Goal: Task Accomplishment & Management: Manage account settings

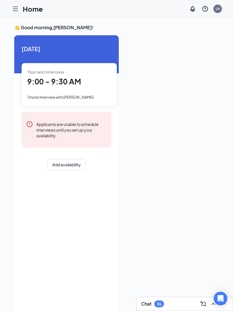
click at [16, 12] on icon "Hamburger" at bounding box center [15, 8] width 7 height 7
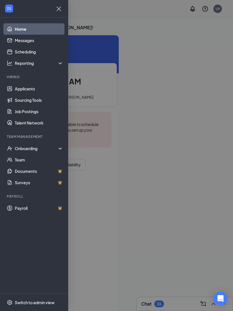
click at [29, 92] on link "Applicants" at bounding box center [39, 88] width 49 height 11
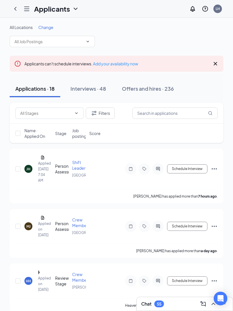
click at [25, 8] on icon "Hamburger" at bounding box center [26, 8] width 7 height 7
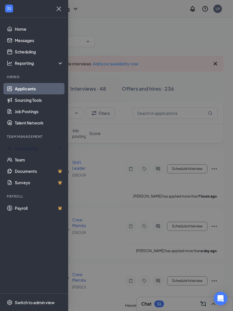
click at [33, 150] on div "Onboarding" at bounding box center [37, 148] width 44 height 6
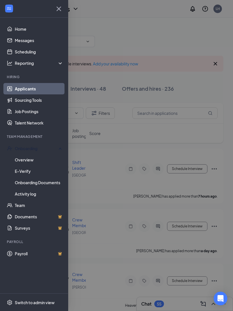
click at [29, 161] on link "Overview" at bounding box center [39, 159] width 49 height 11
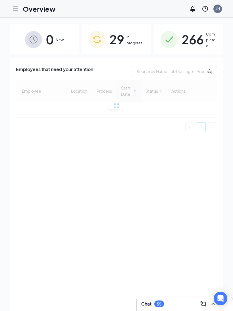
click at [137, 41] on span "In progress" at bounding box center [135, 40] width 18 height 12
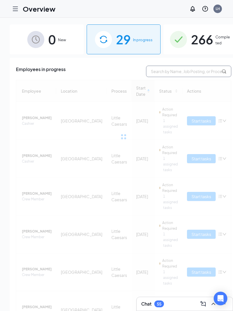
click at [177, 72] on input "text" at bounding box center [188, 71] width 85 height 11
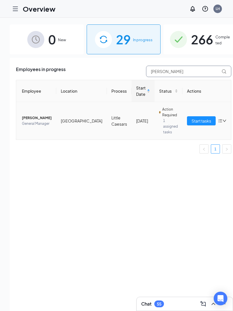
type input "[PERSON_NAME]"
click at [74, 124] on td "[GEOGRAPHIC_DATA]" at bounding box center [81, 120] width 51 height 37
click at [30, 118] on span "[PERSON_NAME]" at bounding box center [37, 118] width 30 height 6
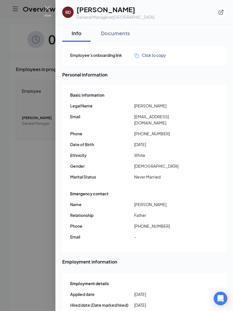
click at [46, 9] on img at bounding box center [47, 11] width 7 height 11
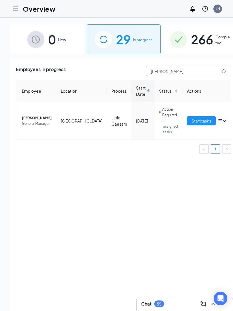
click at [18, 8] on icon "Hamburger" at bounding box center [15, 8] width 7 height 7
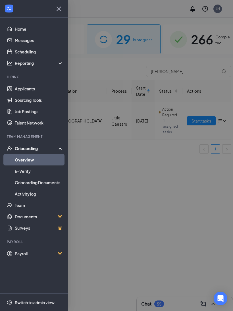
click at [13, 5] on div at bounding box center [9, 9] width 10 height 10
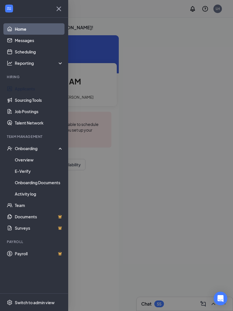
click at [28, 88] on link "Applicants" at bounding box center [39, 88] width 49 height 11
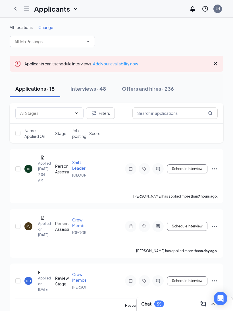
click at [46, 29] on span "Change" at bounding box center [45, 27] width 15 height 5
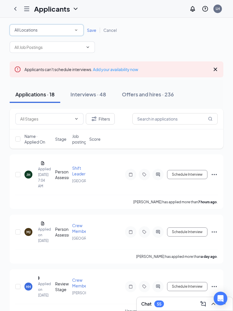
click at [51, 29] on div "All Locations" at bounding box center [46, 30] width 64 height 7
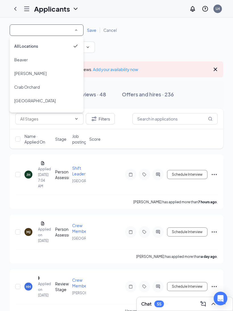
click at [34, 100] on span "[GEOGRAPHIC_DATA]" at bounding box center [34, 100] width 41 height 5
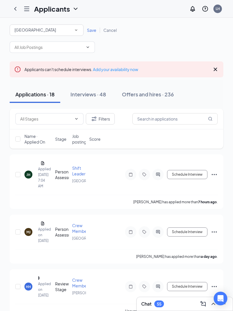
click at [93, 28] on span "Save" at bounding box center [91, 30] width 9 height 5
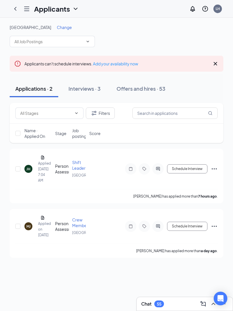
click at [28, 229] on div "MJ" at bounding box center [28, 226] width 4 height 5
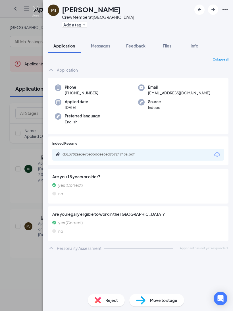
click at [38, 9] on img at bounding box center [35, 11] width 7 height 11
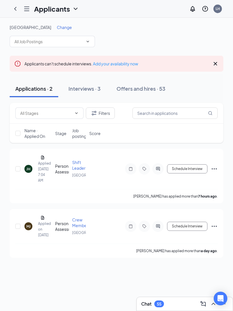
click at [57, 27] on span "Change" at bounding box center [64, 27] width 15 height 5
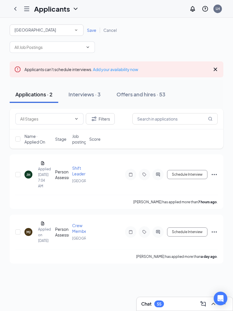
click at [146, 40] on div "All Locations [GEOGRAPHIC_DATA] Save Cancel" at bounding box center [117, 38] width 214 height 28
click at [89, 97] on div "Interviews · 3" at bounding box center [84, 94] width 32 height 7
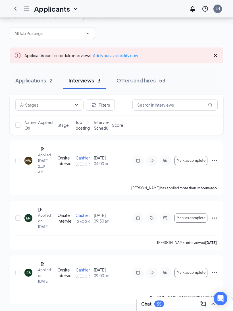
scroll to position [17, 0]
click at [16, 10] on icon "ChevronLeft" at bounding box center [15, 9] width 2 height 4
